Goal: Leave review/rating: Share an evaluation or opinion about a product, service, or content

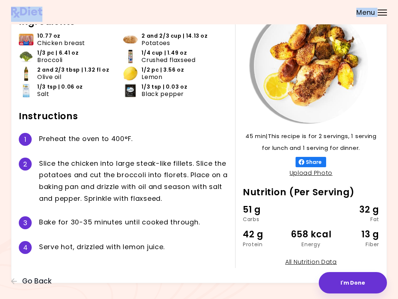
scroll to position [48, 0]
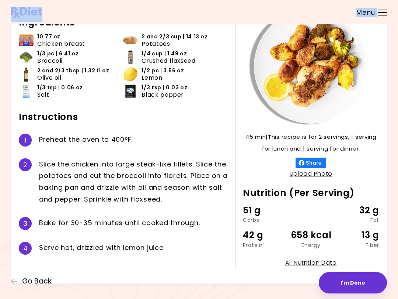
click at [352, 280] on button "I'm Done" at bounding box center [353, 282] width 68 height 21
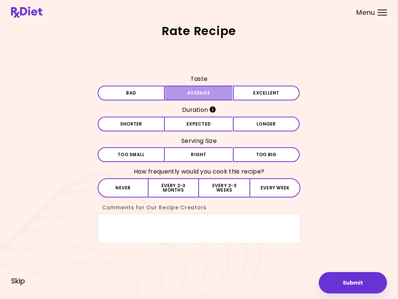
click at [210, 93] on button "Average" at bounding box center [198, 93] width 67 height 15
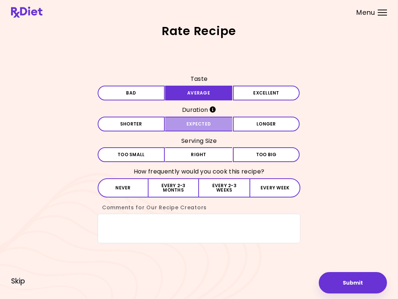
click at [210, 120] on button "Expected" at bounding box center [198, 124] width 67 height 15
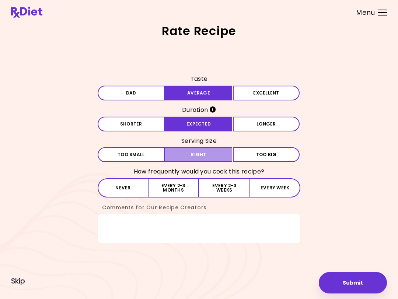
click at [206, 154] on button "Right" at bounding box center [198, 154] width 67 height 15
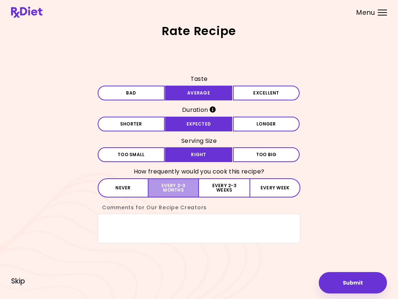
click at [182, 185] on button "Every 2-3 months" at bounding box center [174, 187] width 51 height 19
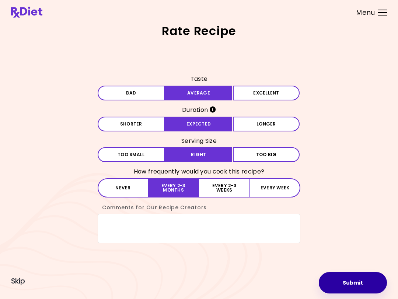
click at [359, 278] on button "Submit" at bounding box center [353, 282] width 68 height 21
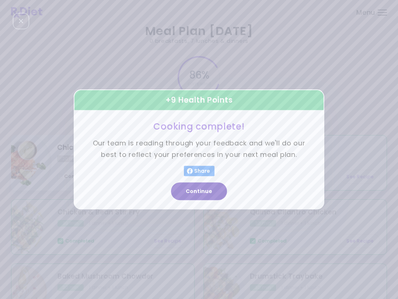
click at [208, 192] on button "Continue" at bounding box center [199, 192] width 56 height 18
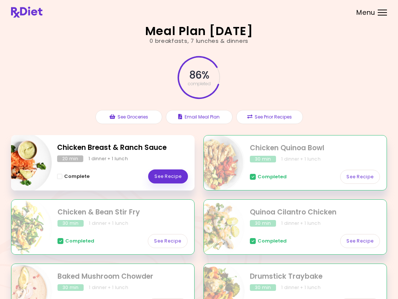
click at [166, 173] on link "See Recipe" at bounding box center [168, 176] width 40 height 14
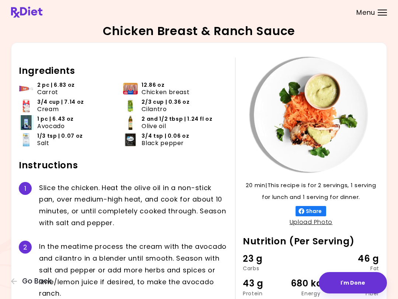
click at [11, 281] on icon "button" at bounding box center [14, 281] width 7 height 7
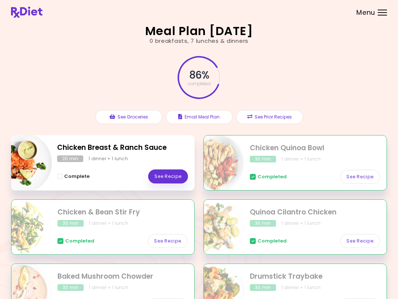
click at [154, 0] on header at bounding box center [199, 12] width 398 height 24
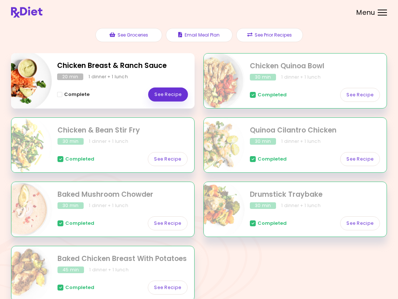
scroll to position [118, 0]
